Goal: Task Accomplishment & Management: Use online tool/utility

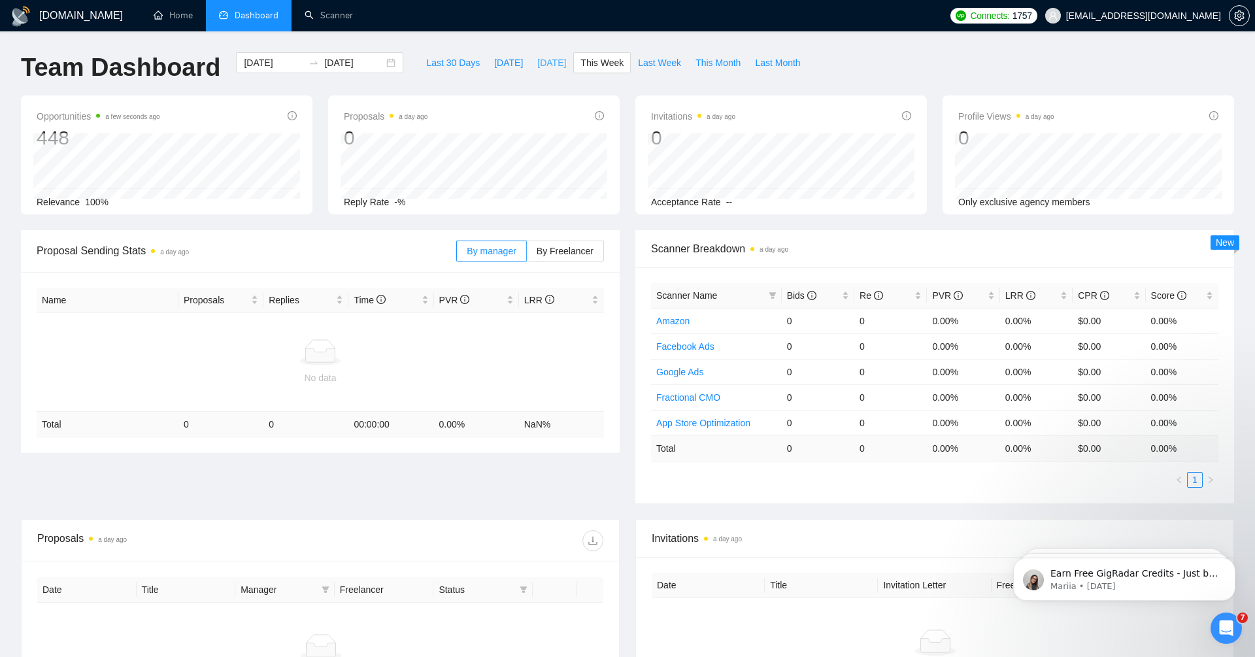
click at [547, 65] on span "[DATE]" at bounding box center [551, 63] width 29 height 14
click at [600, 69] on span "This Week" at bounding box center [602, 63] width 43 height 14
type input "[DATE]"
click at [330, 11] on link "Scanner" at bounding box center [329, 15] width 48 height 11
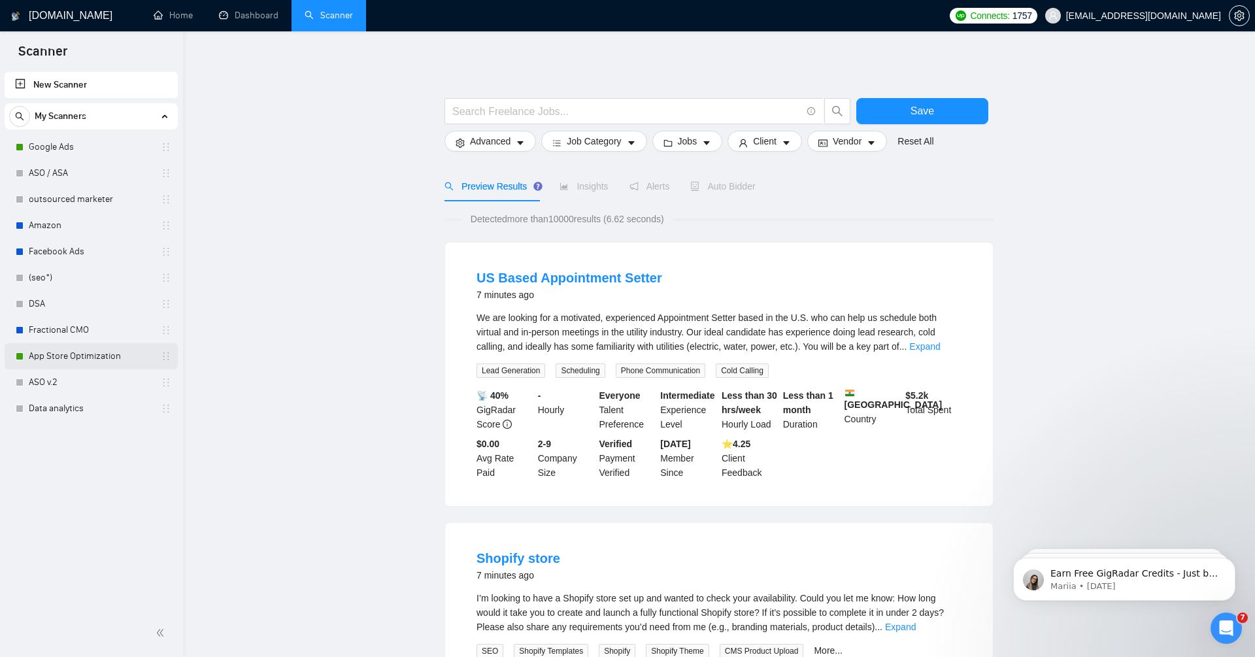
click at [91, 356] on link "App Store Optimization" at bounding box center [91, 356] width 124 height 26
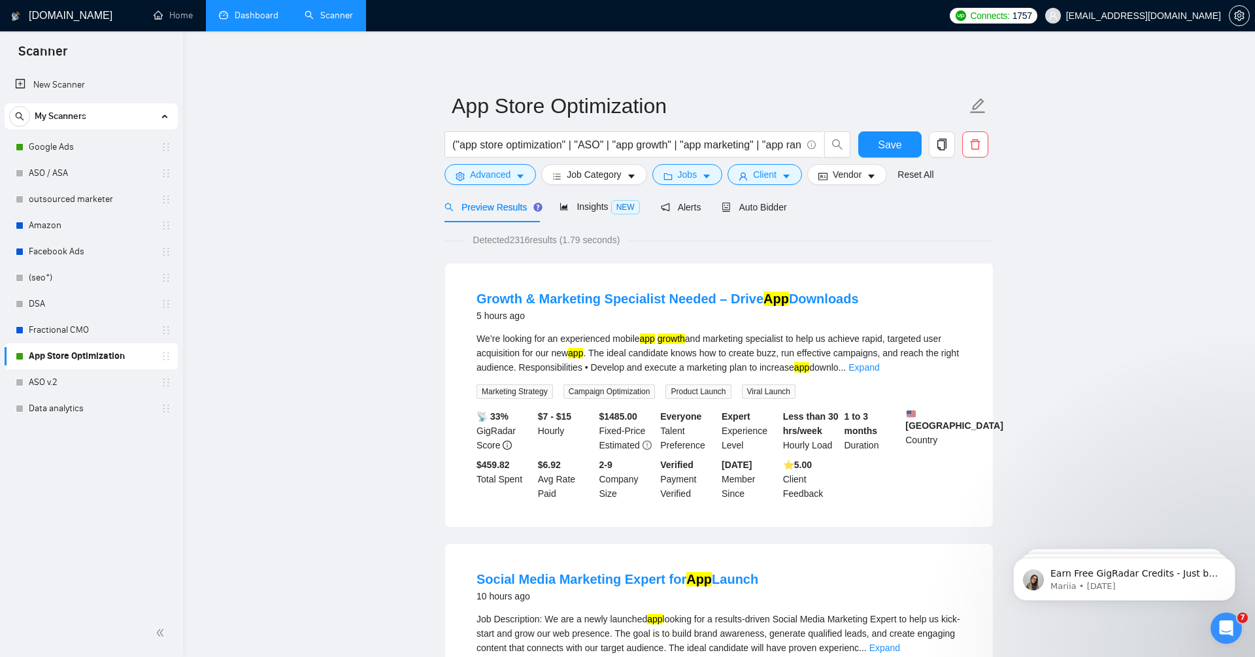
click at [260, 16] on link "Dashboard" at bounding box center [249, 15] width 60 height 11
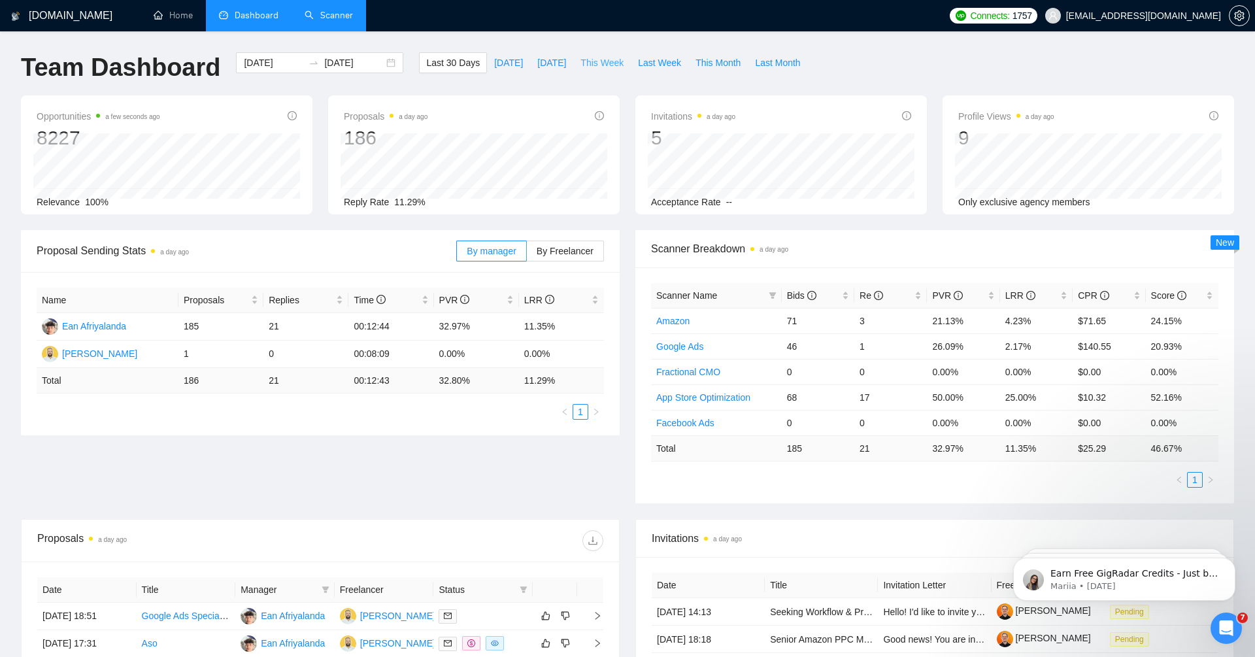
click at [602, 65] on span "This Week" at bounding box center [602, 63] width 43 height 14
type input "[DATE]"
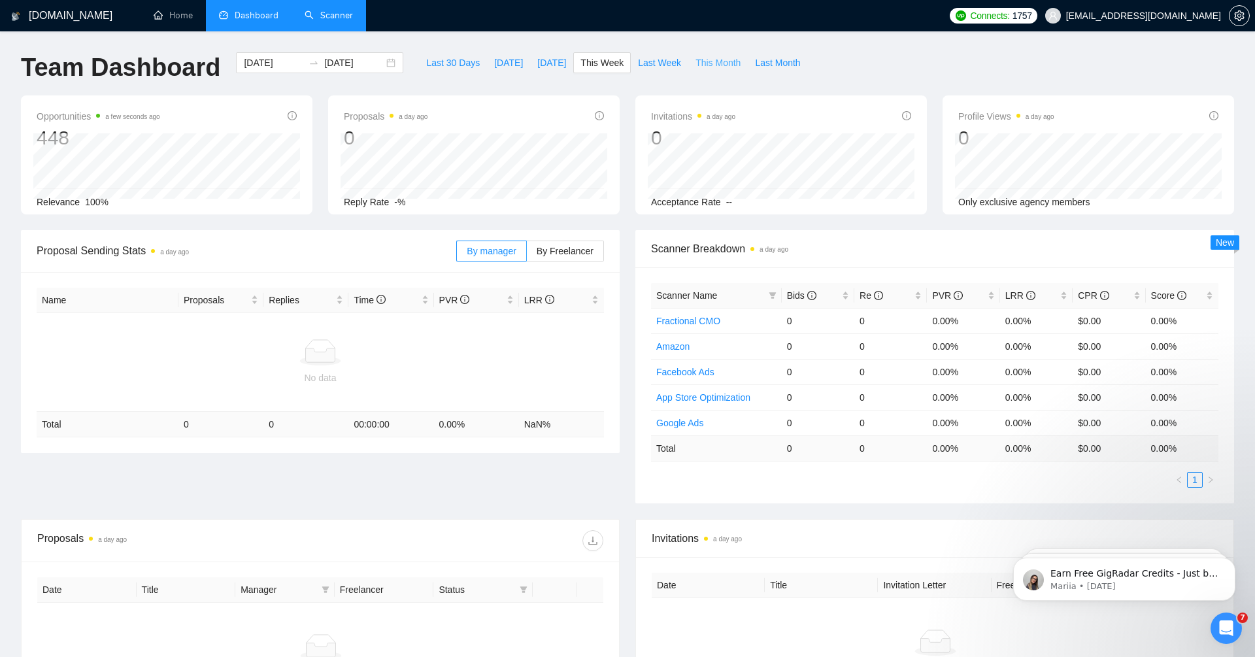
click at [721, 60] on span "This Month" at bounding box center [718, 63] width 45 height 14
type input "[DATE]"
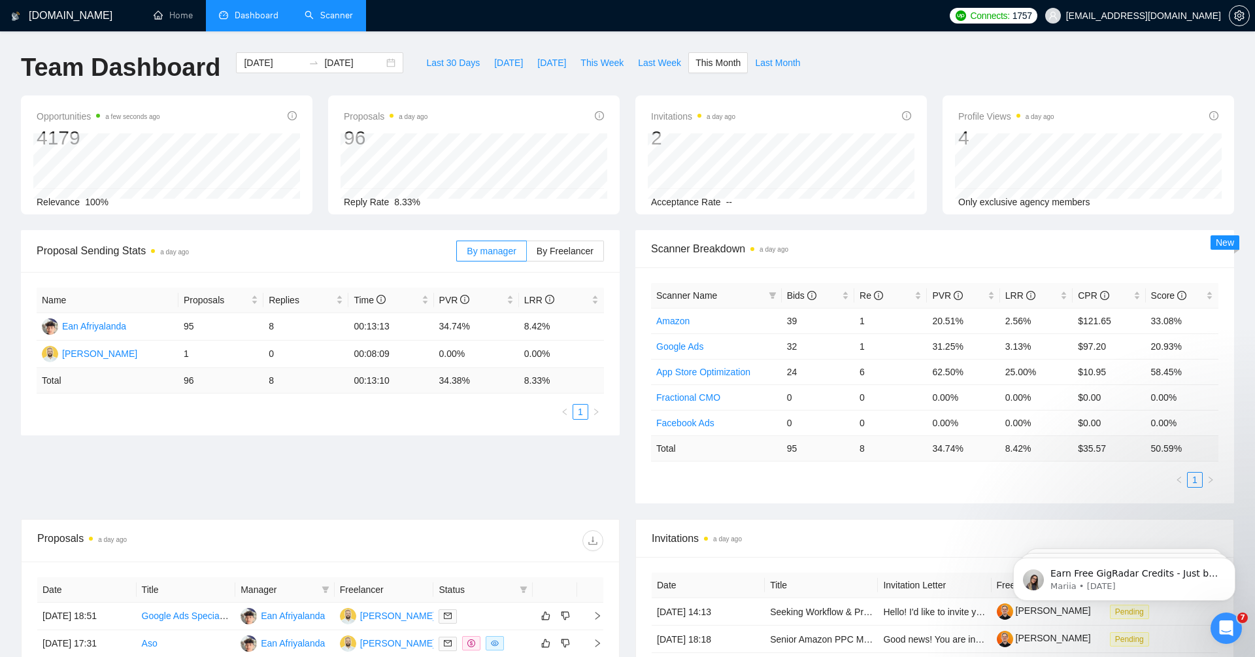
click at [333, 17] on link "Scanner" at bounding box center [329, 15] width 48 height 11
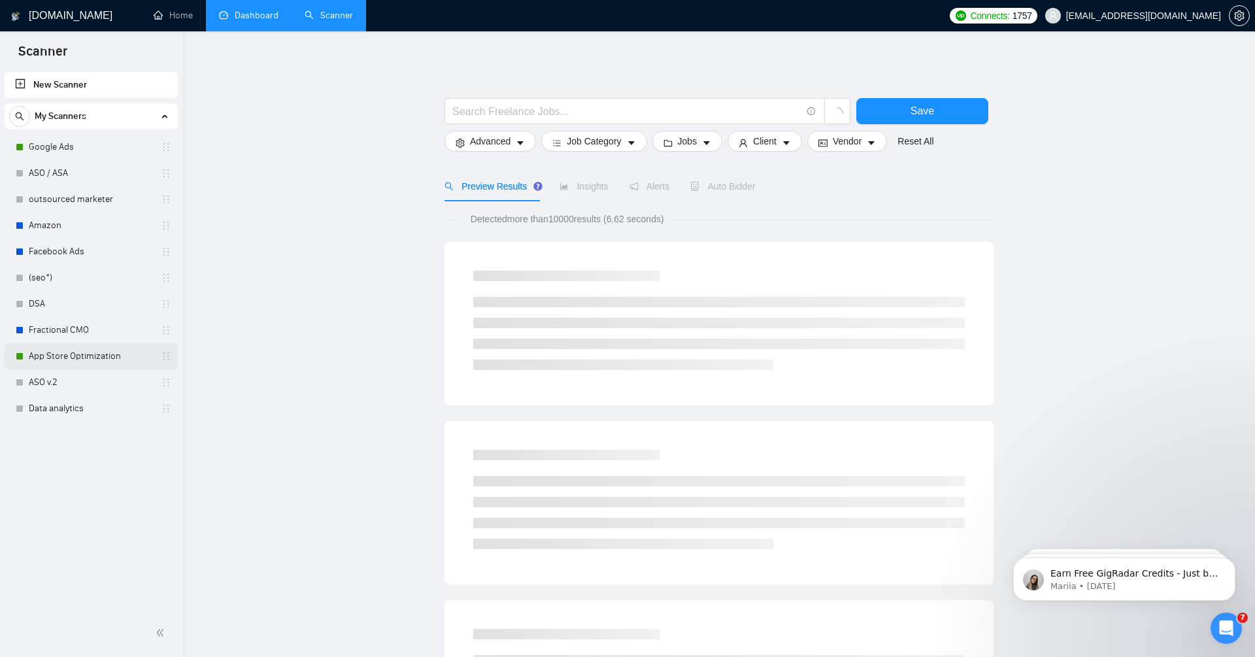
click at [92, 356] on link "App Store Optimization" at bounding box center [91, 356] width 124 height 26
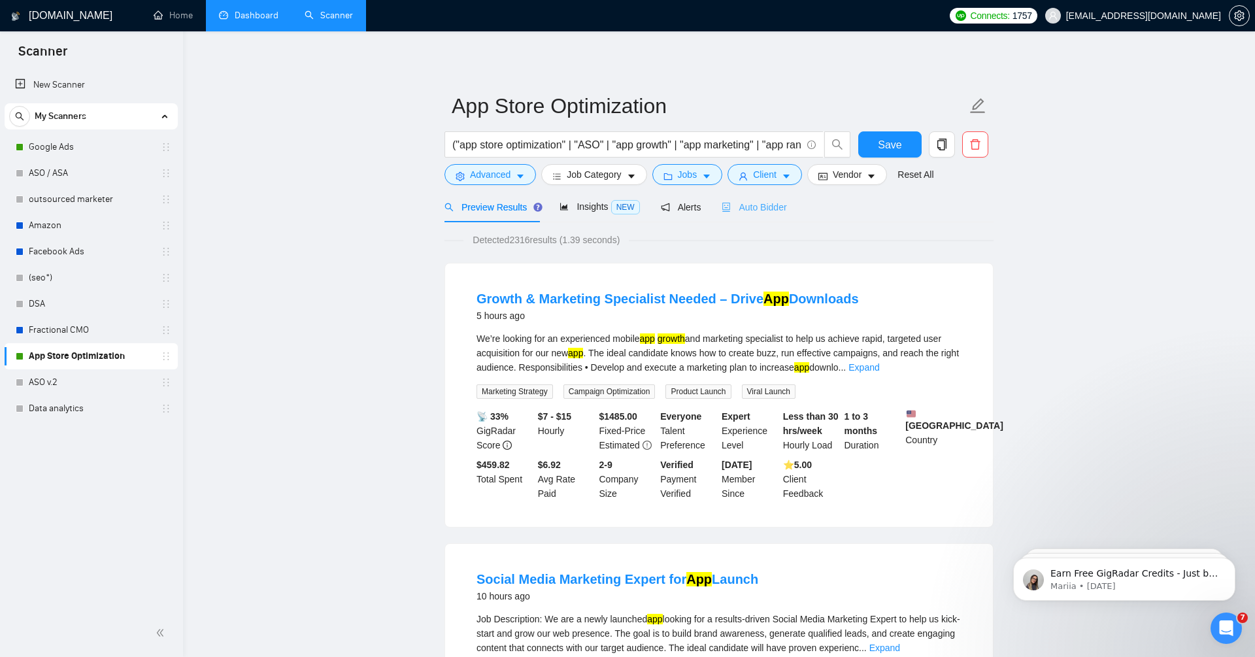
click at [755, 194] on div "Auto Bidder" at bounding box center [754, 207] width 65 height 31
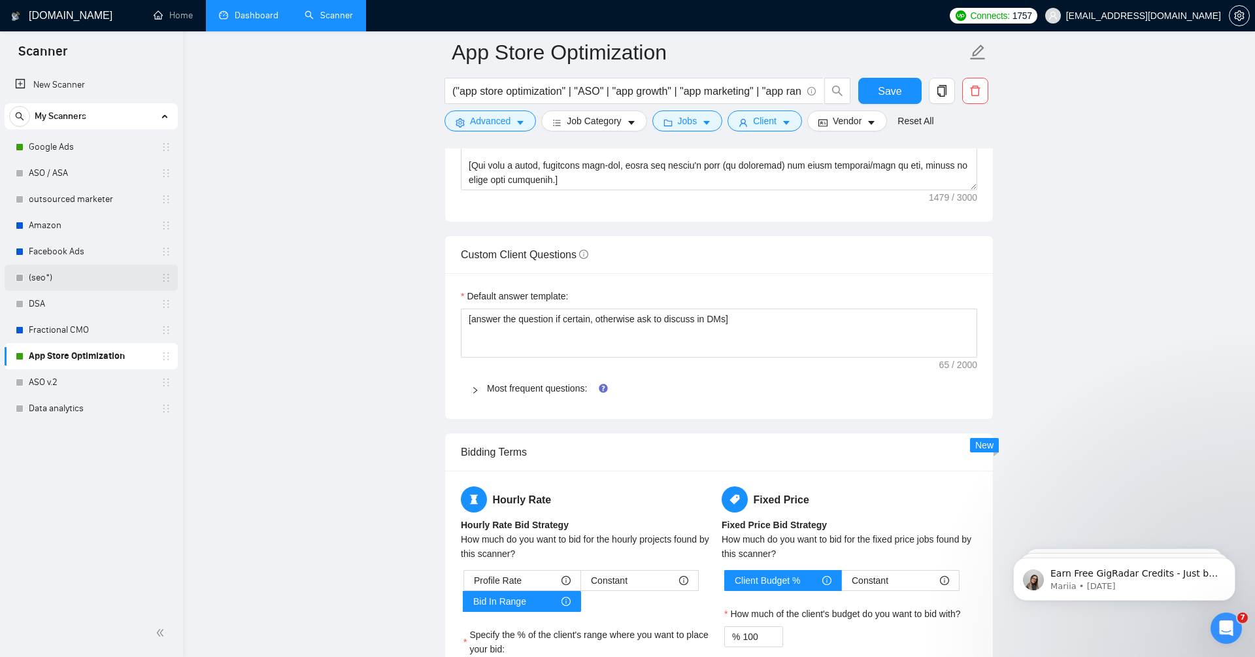
scroll to position [1733, 0]
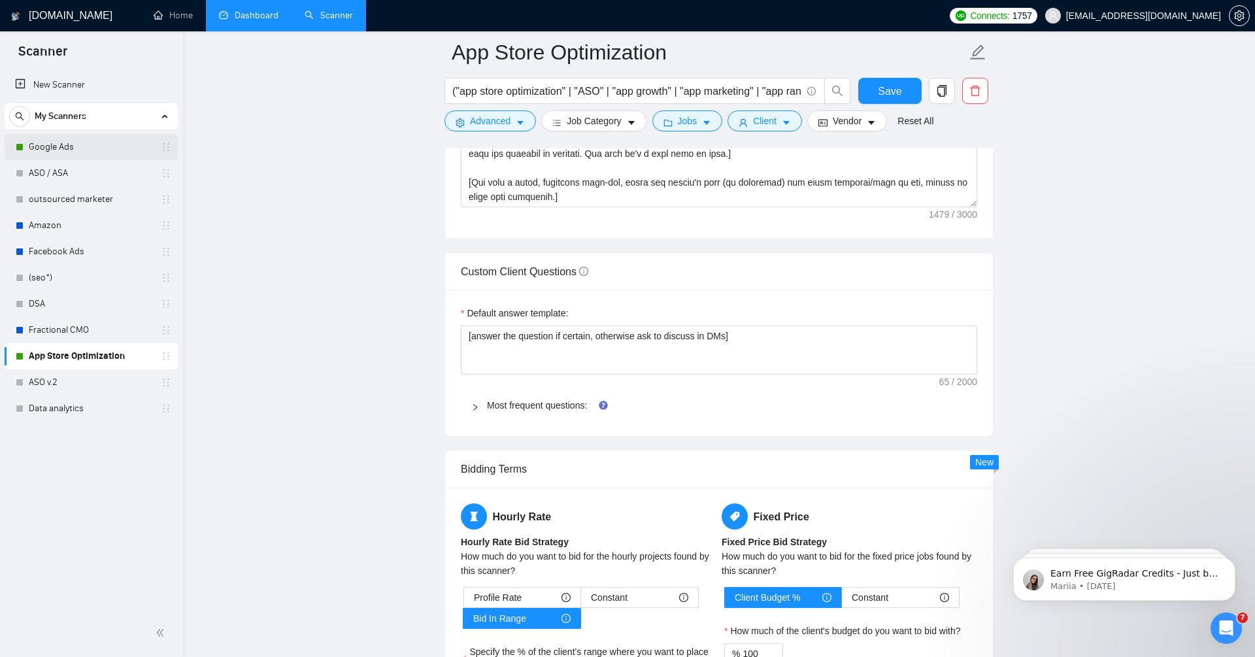
click at [56, 144] on link "Google Ads" at bounding box center [91, 147] width 124 height 26
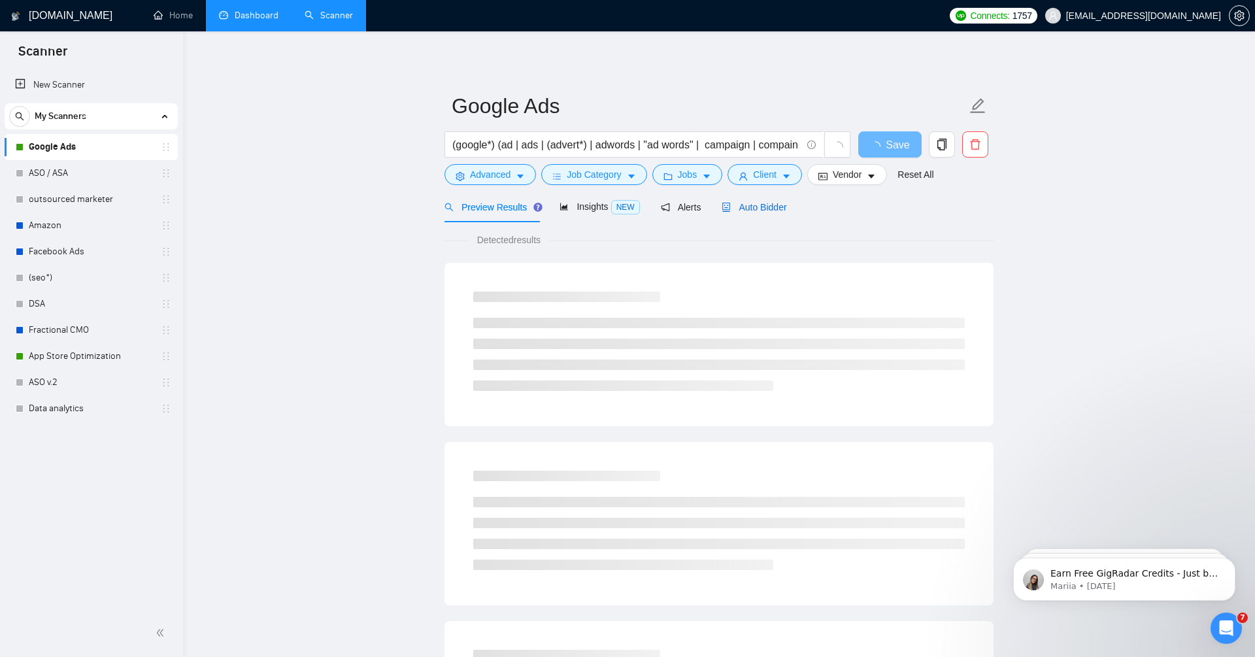
click at [766, 205] on span "Auto Bidder" at bounding box center [754, 207] width 65 height 10
